Goal: Check status: Check status

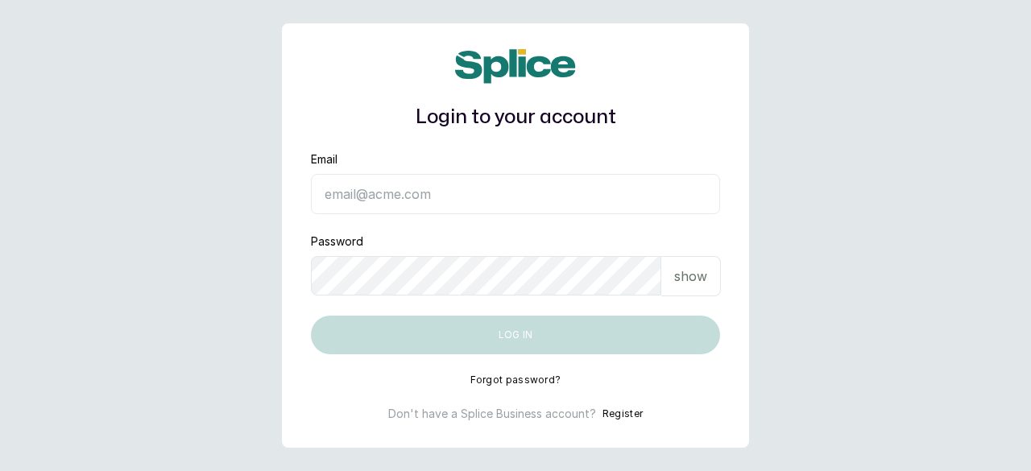
type input "[EMAIL_ADDRESS][DOMAIN_NAME]"
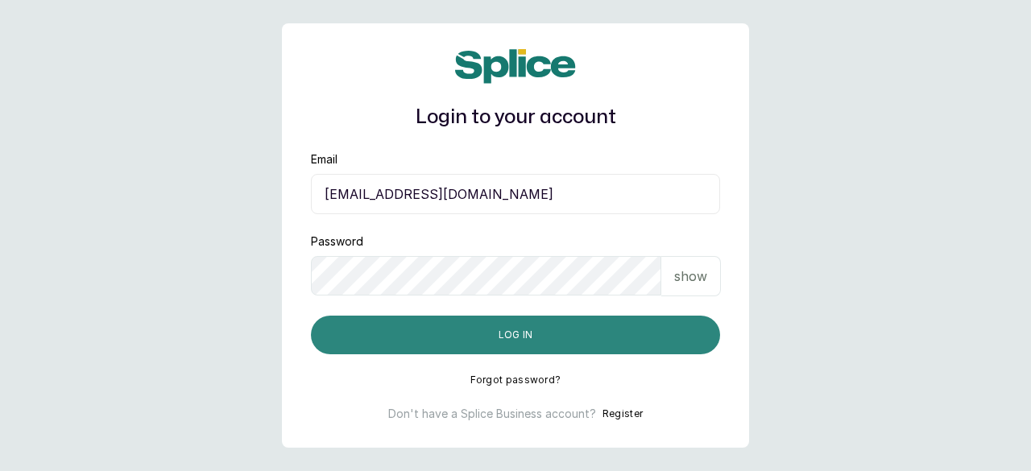
click at [501, 342] on button "Log in" at bounding box center [515, 335] width 409 height 39
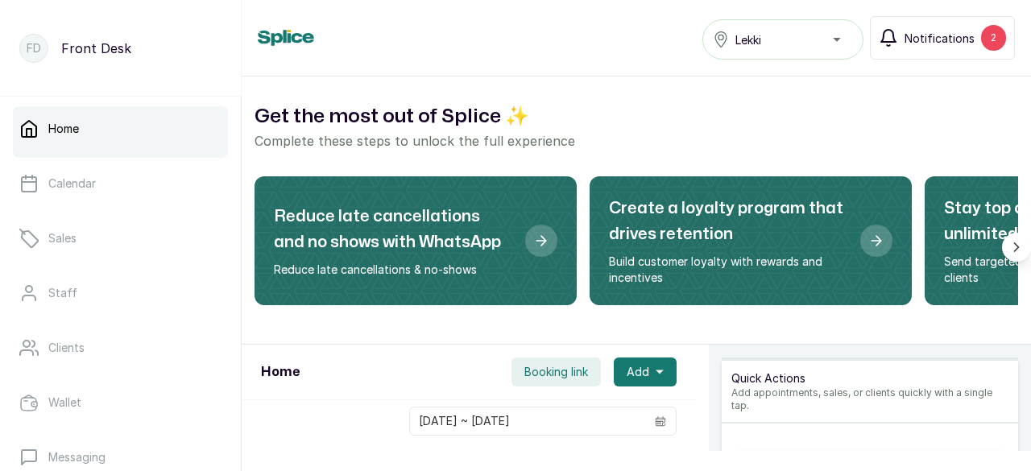
click at [960, 39] on span "Notifications" at bounding box center [940, 38] width 70 height 17
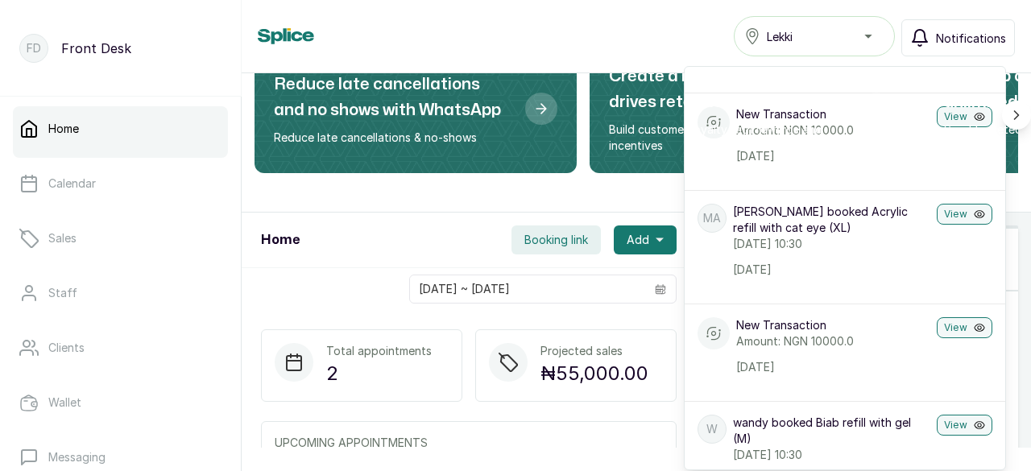
scroll to position [355, 0]
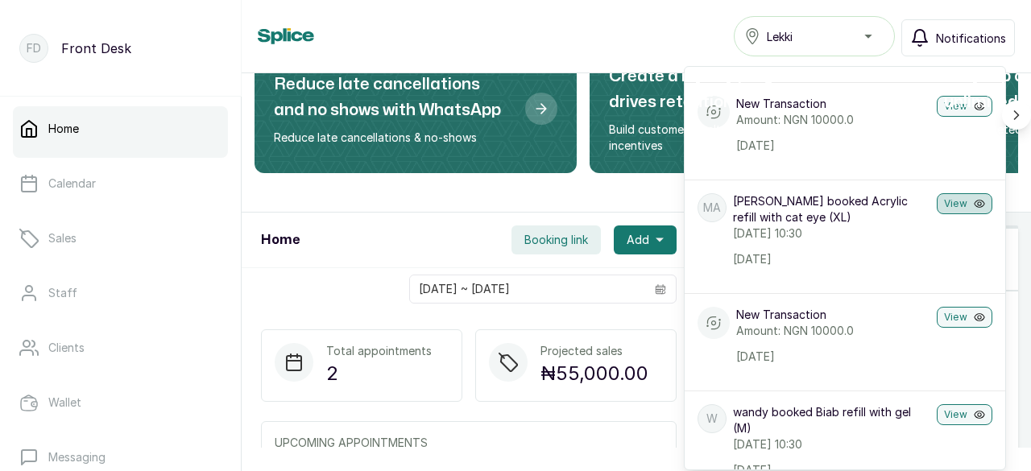
click at [941, 204] on button "View" at bounding box center [965, 203] width 56 height 21
